Goal: Information Seeking & Learning: Learn about a topic

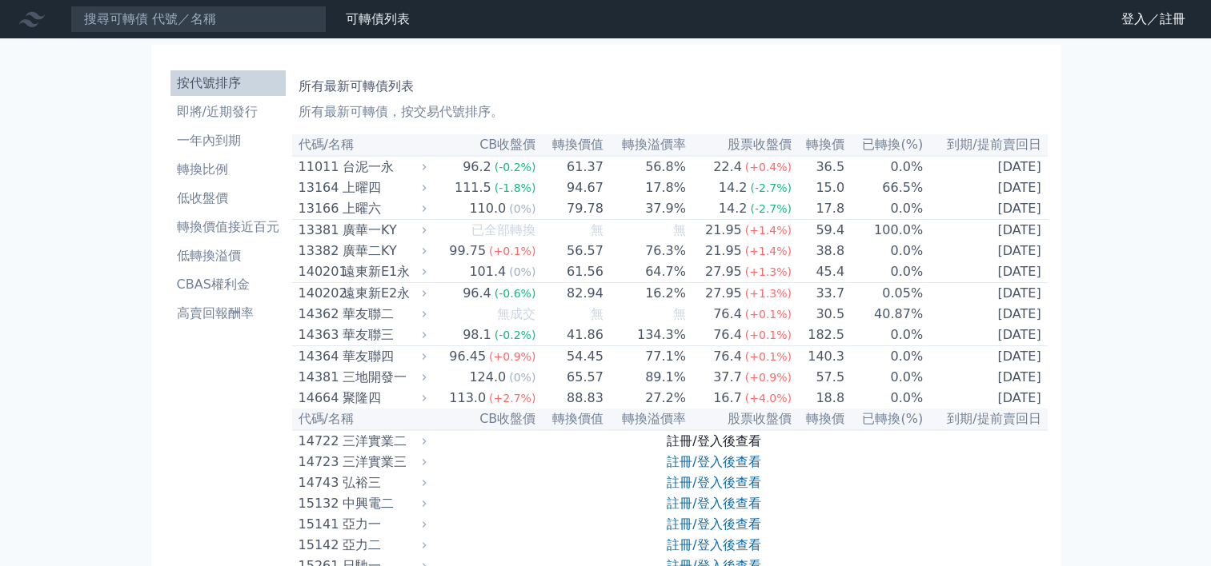
click at [694, 449] on link "註冊/登入後查看" at bounding box center [713, 441] width 94 height 15
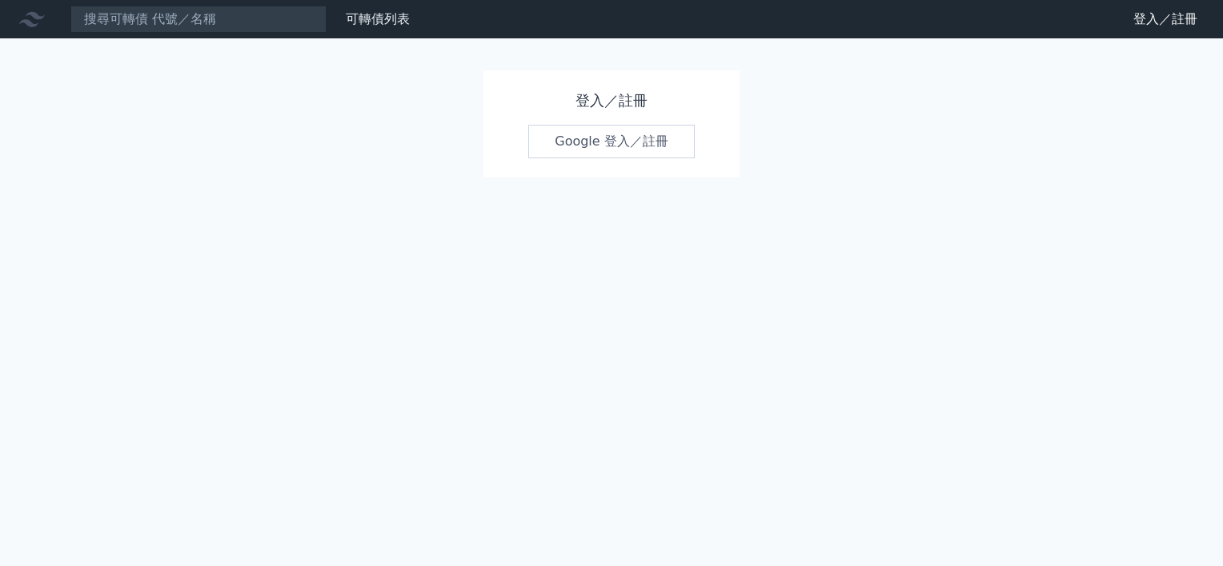
click at [580, 135] on link "Google 登入／註冊" at bounding box center [611, 142] width 166 height 34
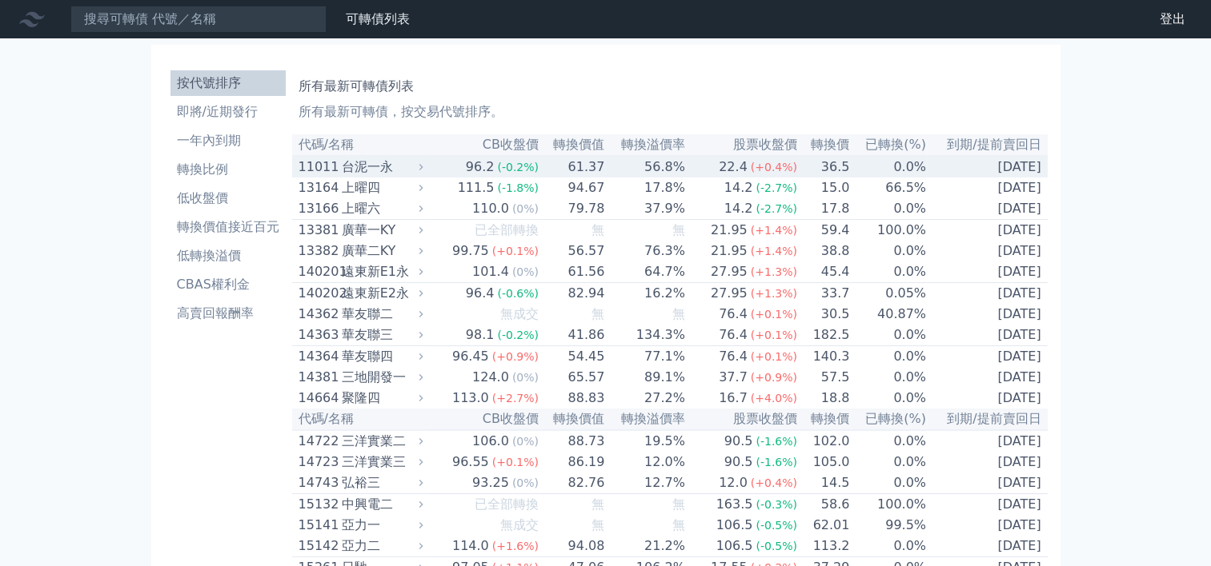
click at [426, 170] on icon at bounding box center [420, 167] width 10 height 10
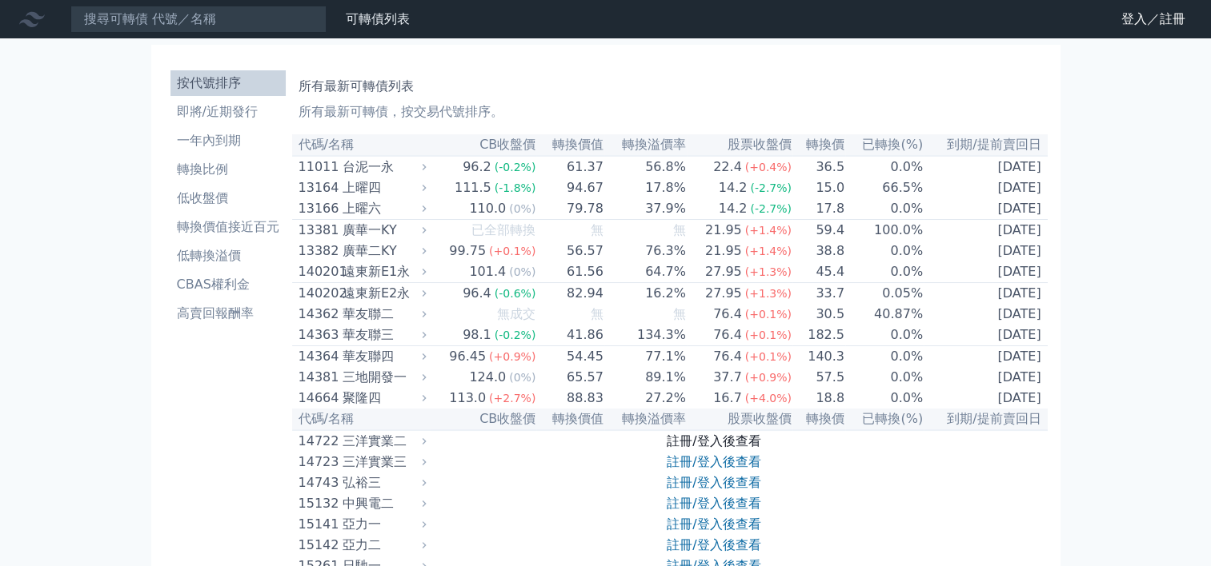
click at [699, 449] on link "註冊/登入後查看" at bounding box center [713, 441] width 94 height 15
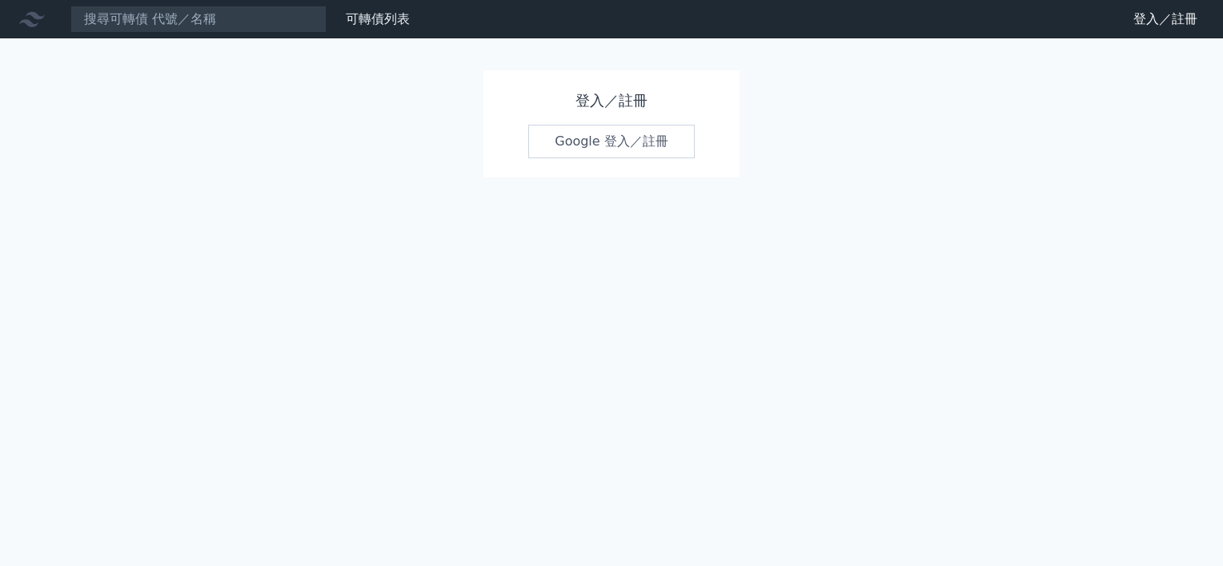
click at [609, 141] on link "Google 登入／註冊" at bounding box center [611, 142] width 166 height 34
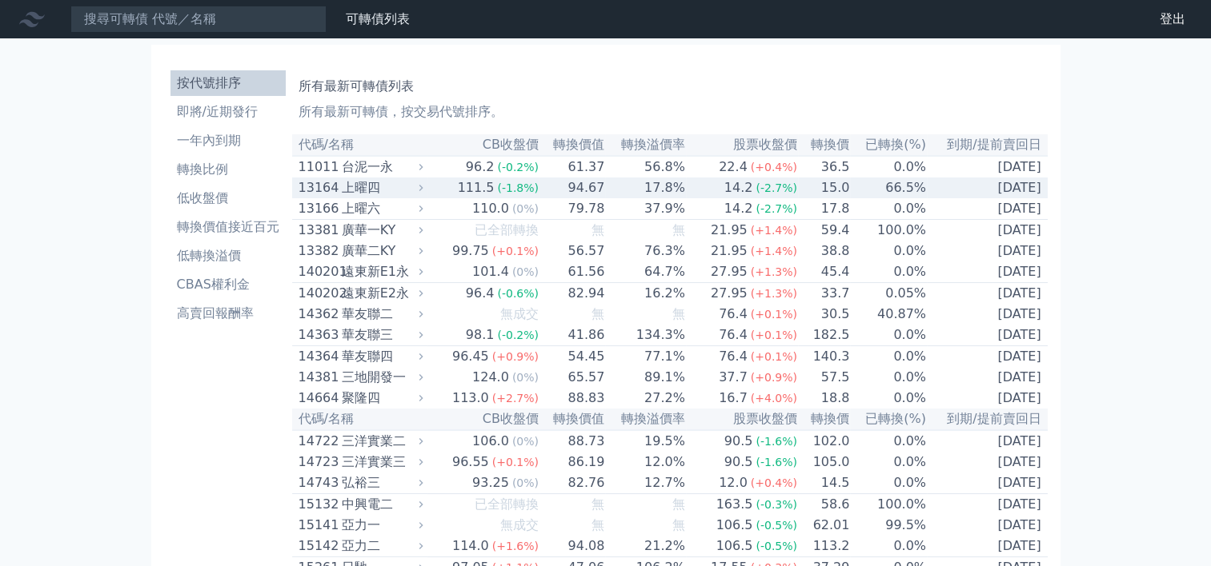
click at [426, 188] on icon at bounding box center [420, 187] width 10 height 10
